Goal: Book appointment/travel/reservation

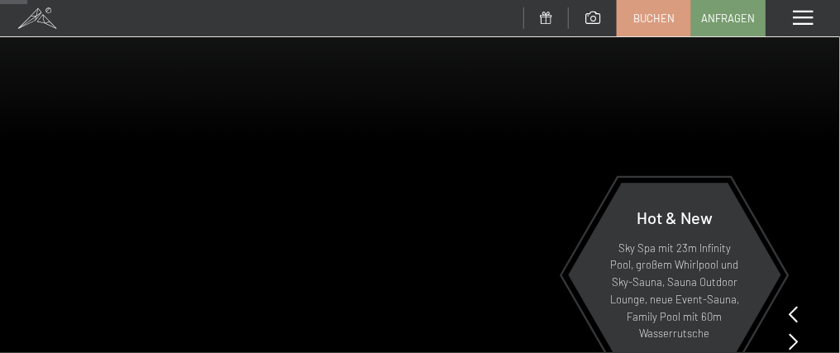
scroll to position [248, 0]
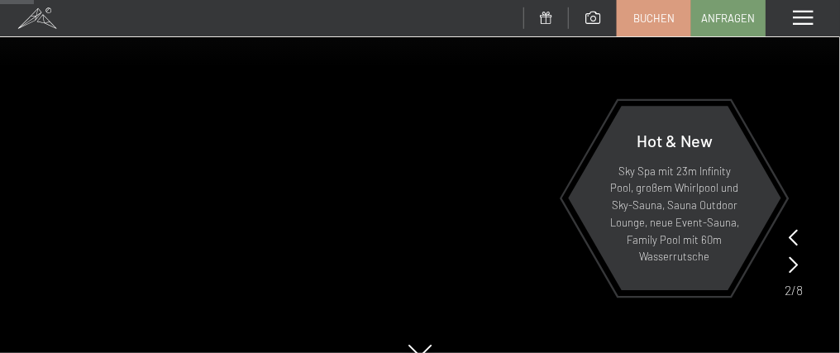
click at [0, 0] on span "Bildergalerie" at bounding box center [0, 0] width 0 height 0
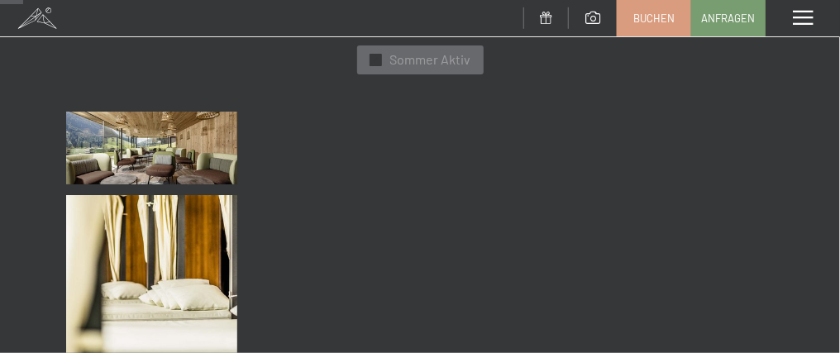
scroll to position [412, 0]
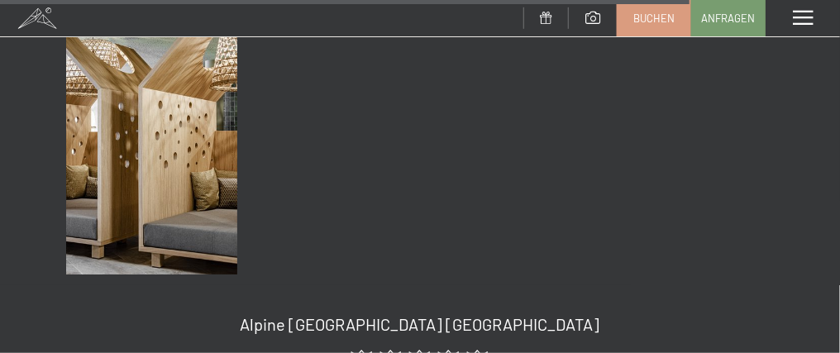
scroll to position [1962, 0]
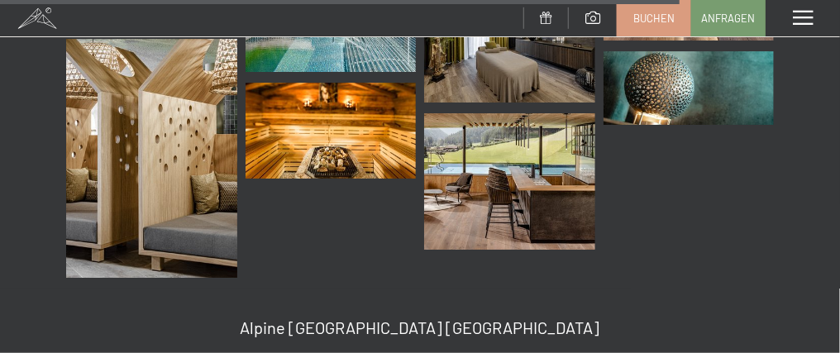
click at [0, 0] on span "Mehr erfahren" at bounding box center [0, 0] width 0 height 0
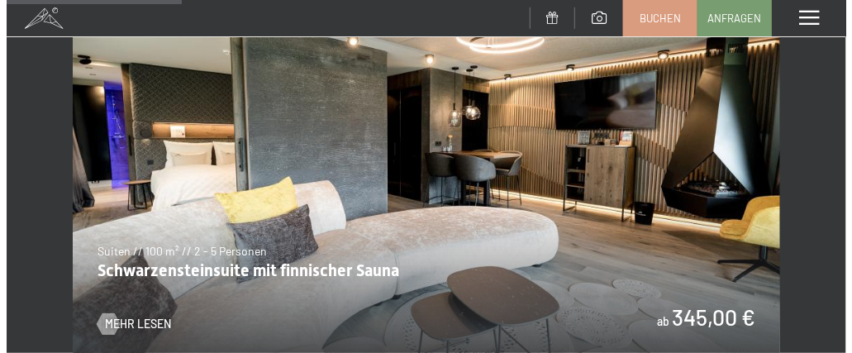
scroll to position [826, 0]
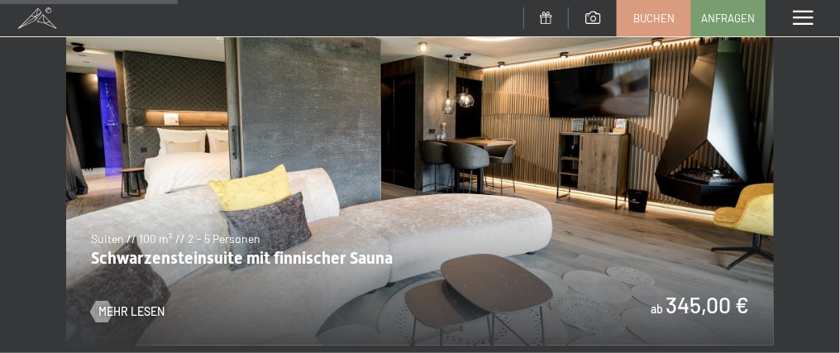
click at [0, 0] on span "Menü" at bounding box center [0, 0] width 0 height 0
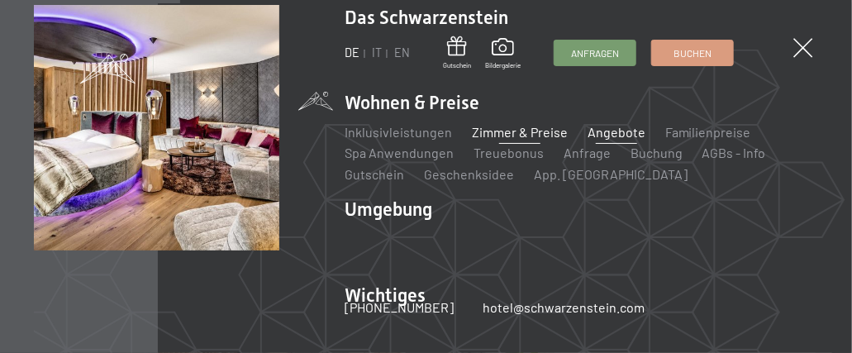
click at [605, 129] on link "Angebote" at bounding box center [617, 132] width 58 height 16
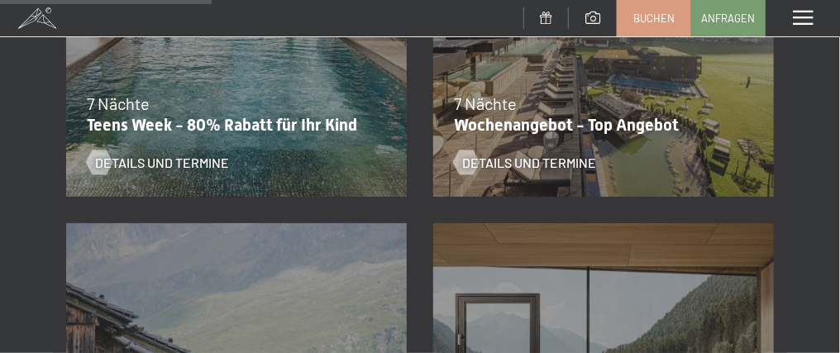
scroll to position [412, 0]
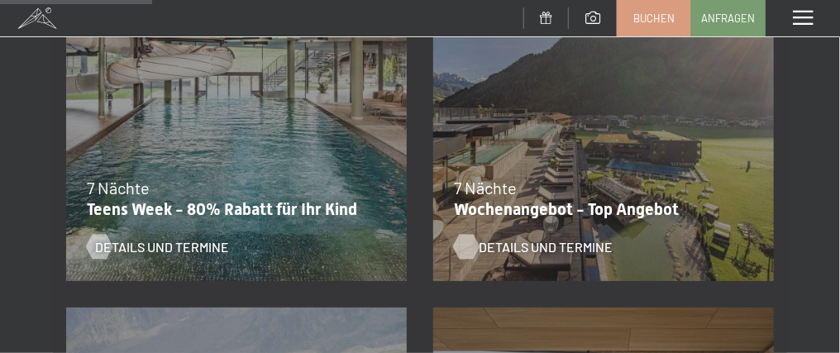
click at [479, 238] on span "Details und Termine" at bounding box center [546, 247] width 134 height 18
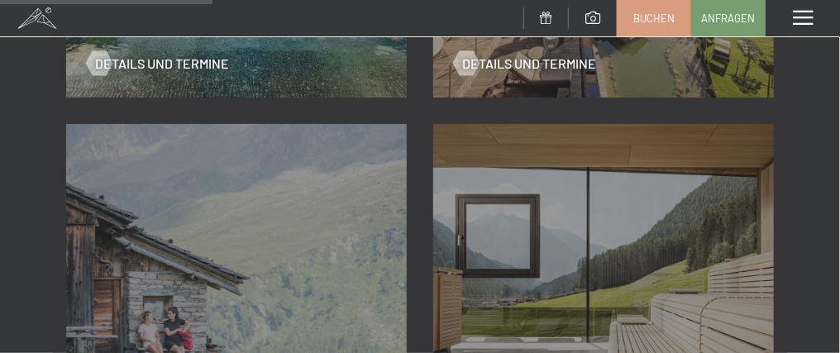
scroll to position [661, 0]
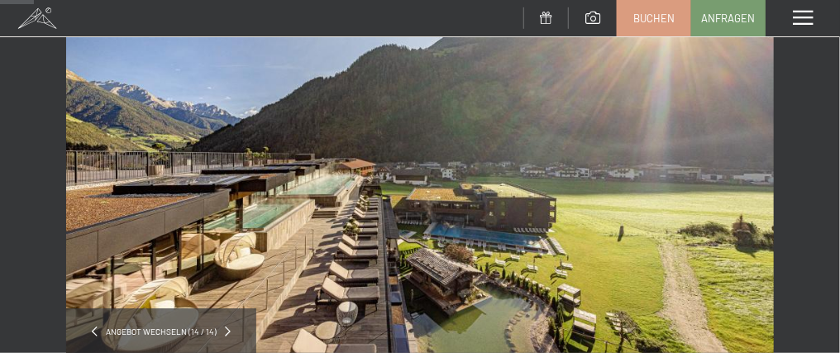
scroll to position [82, 0]
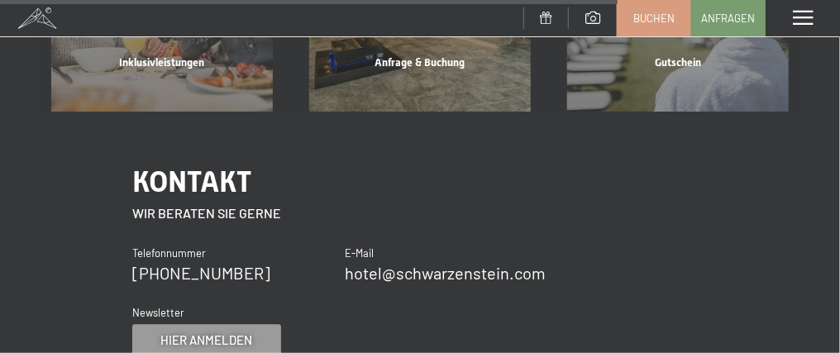
scroll to position [1488, 0]
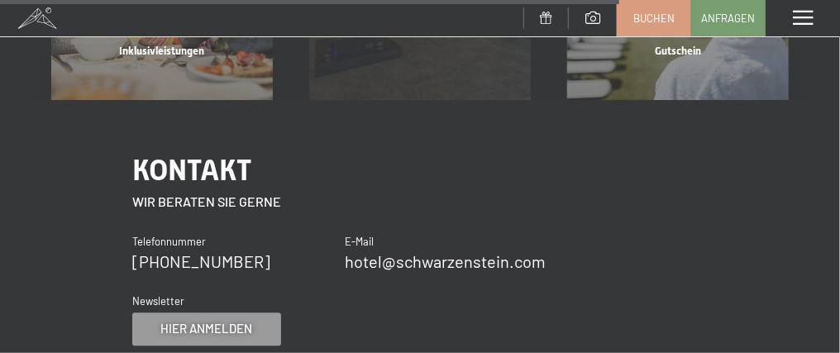
click at [0, 0] on span "Mehr erfahren" at bounding box center [0, 0] width 0 height 0
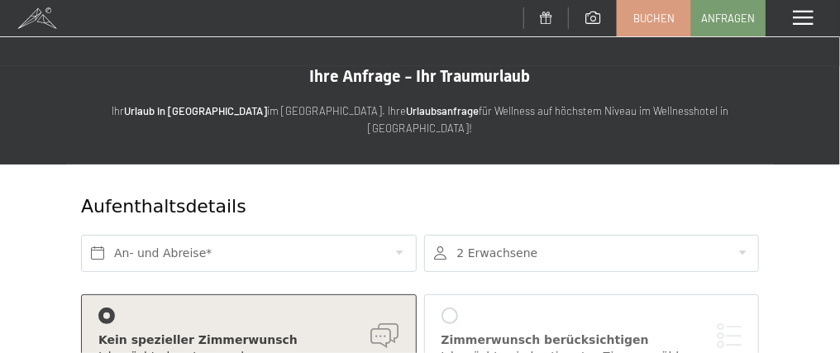
click at [0, 0] on span "BUCHEN" at bounding box center [0, 0] width 0 height 0
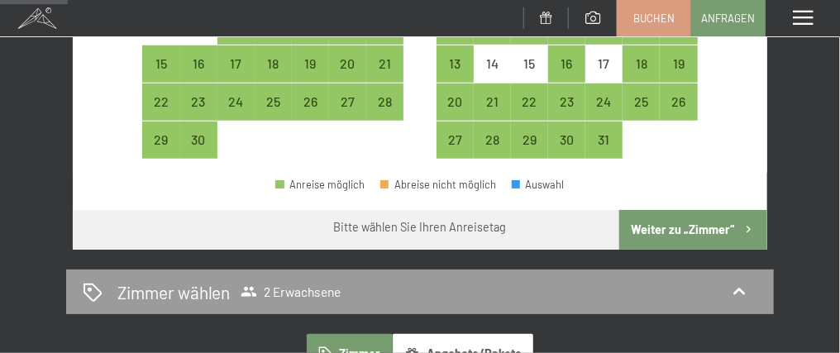
scroll to position [496, 0]
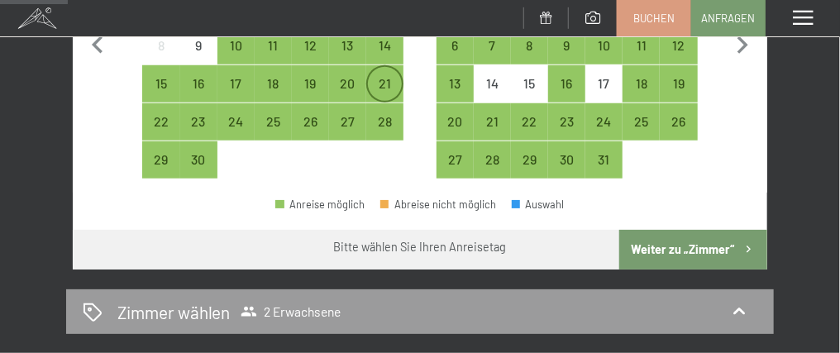
click at [377, 111] on div "21" at bounding box center [385, 94] width 34 height 34
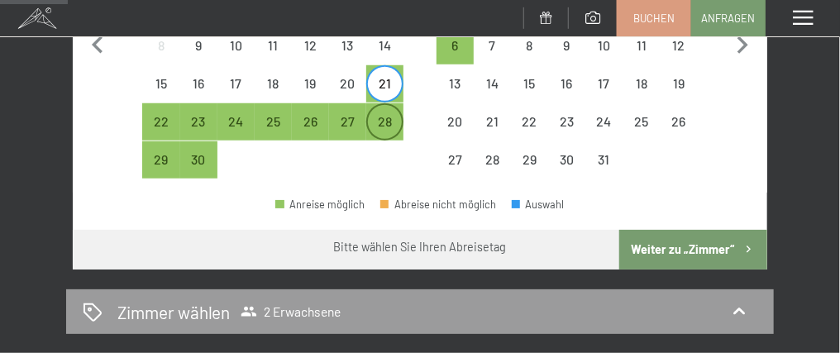
click at [383, 149] on div "28" at bounding box center [385, 132] width 34 height 34
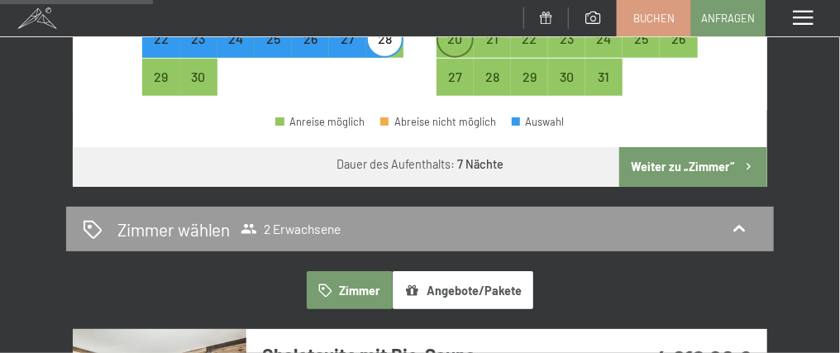
scroll to position [661, 0]
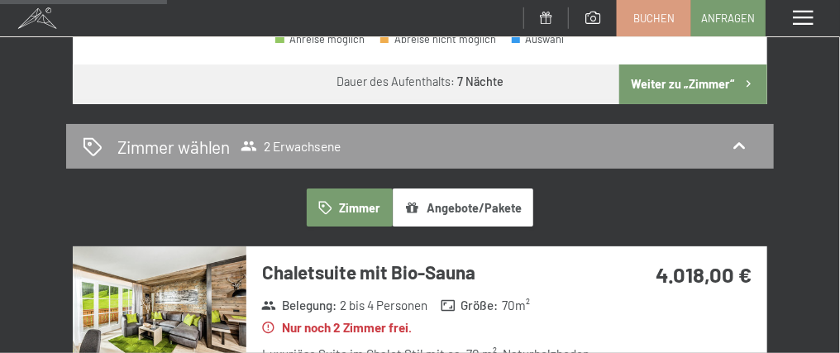
click at [712, 104] on button "Weiter zu „Zimmer“" at bounding box center [693, 84] width 148 height 40
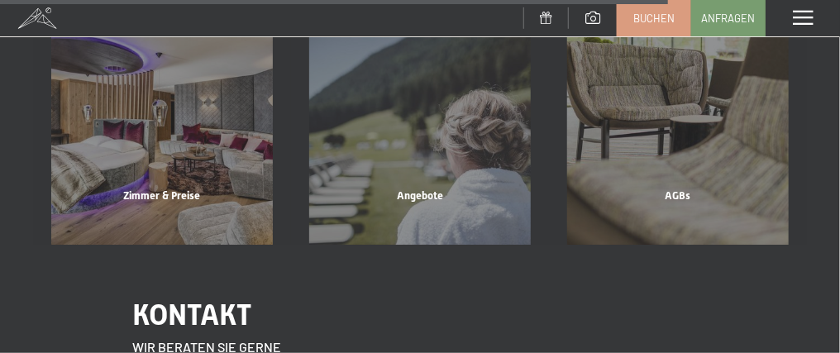
scroll to position [2216, 0]
